Goal: Task Accomplishment & Management: Manage account settings

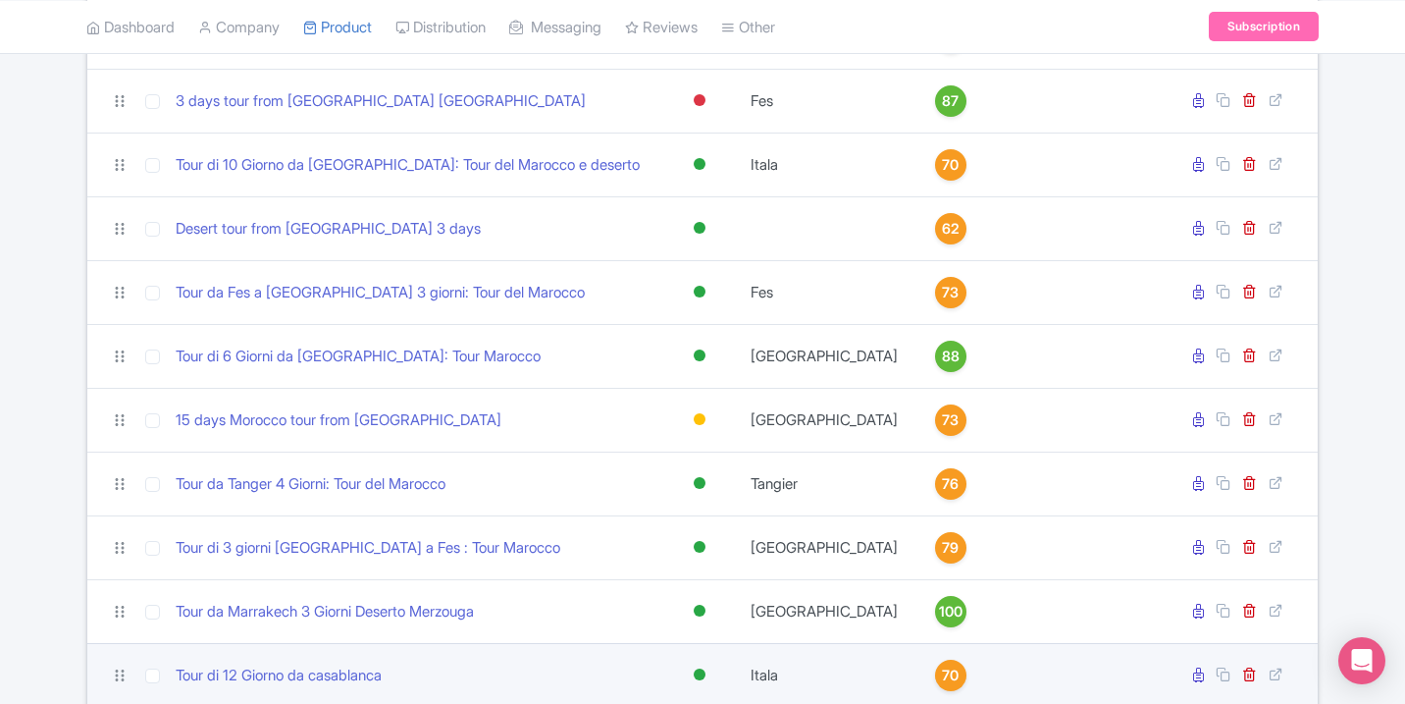
scroll to position [1763, 0]
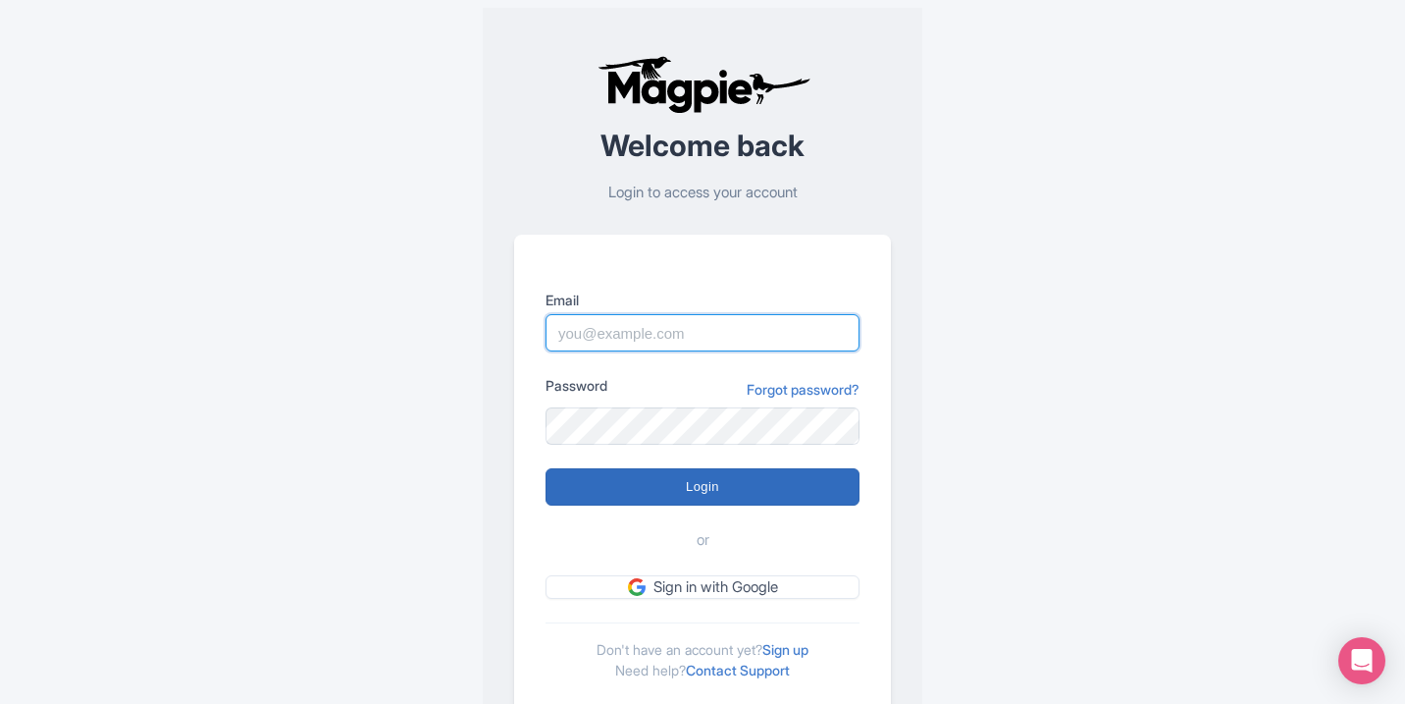
type input "marrakechcameltrips@gmail.com"
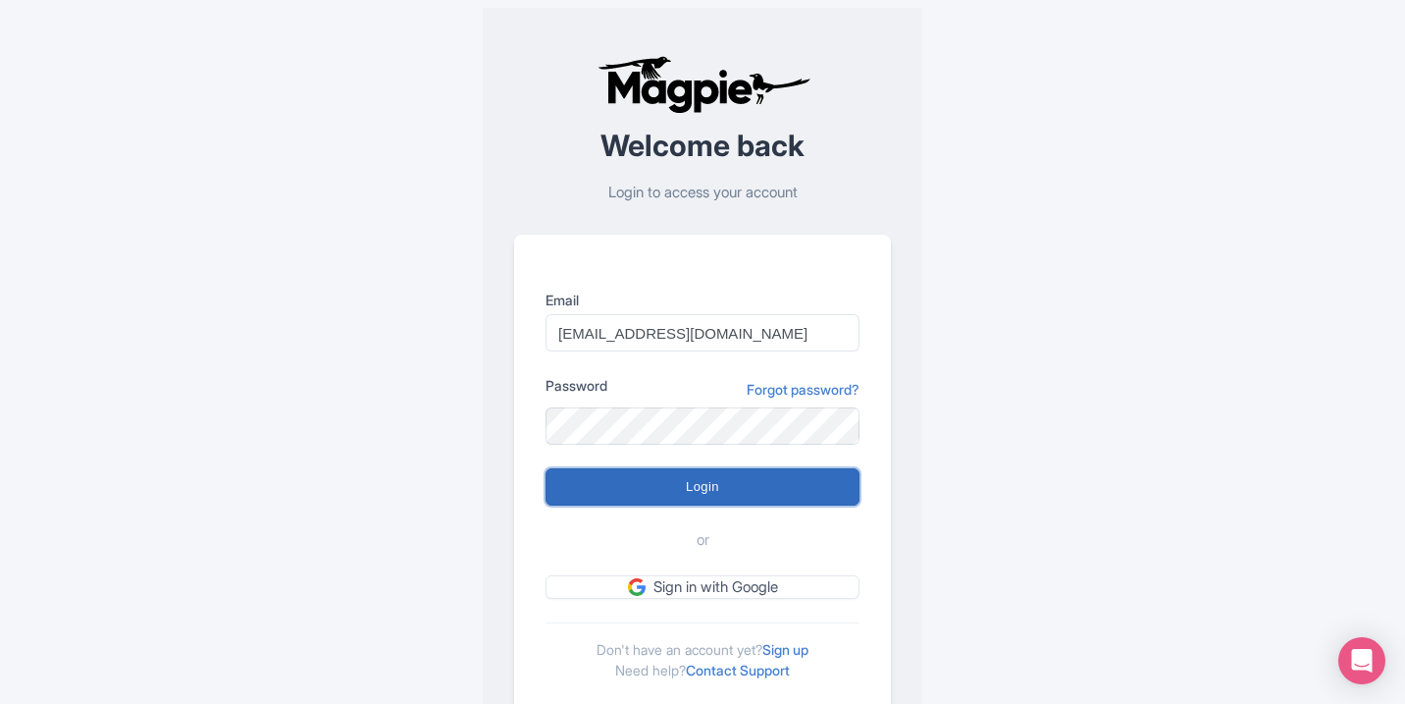
click at [768, 474] on input "Login" at bounding box center [703, 486] width 314 height 37
type input "Logging in..."
